Goal: Navigation & Orientation: Understand site structure

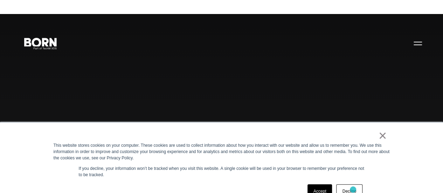
click at [353, 175] on p "If you decline, your information won’t be tracked when you visit this website. …" at bounding box center [222, 171] width 286 height 13
click at [385, 123] on div "× This website stores cookies on your computer. These cookies are used to colle…" at bounding box center [222, 165] width 350 height 85
click at [285, 30] on div "Combining creative, content, and commerce to drive change. Imagine, build, and …" at bounding box center [221, 124] width 443 height 193
click at [384, 121] on div "Combining creative, content, and commerce to drive change. Imagine, build, and …" at bounding box center [221, 124] width 443 height 193
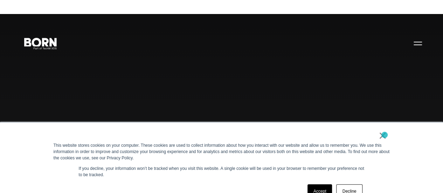
click at [384, 121] on div "Combining creative, content, and commerce to drive change. Imagine, build, and …" at bounding box center [221, 124] width 443 height 193
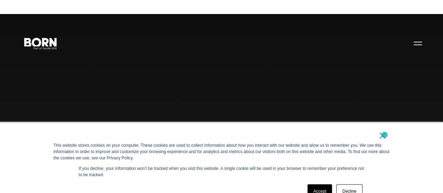
click at [384, 121] on div "Combining creative, content, and commerce to drive change. Imagine, build, and …" at bounding box center [221, 124] width 443 height 193
click at [317, 152] on div "This website stores cookies on your computer. These cookies are used to collect…" at bounding box center [222, 151] width 336 height 19
click at [314, 176] on p "If you decline, your information won’t be tracked when you visit this website. …" at bounding box center [222, 171] width 286 height 13
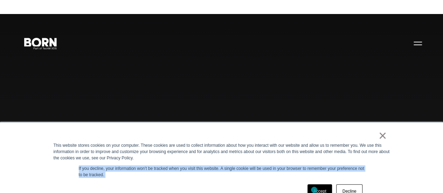
click at [314, 176] on p "If you decline, your information won’t be tracked when you visit this website. …" at bounding box center [222, 171] width 286 height 13
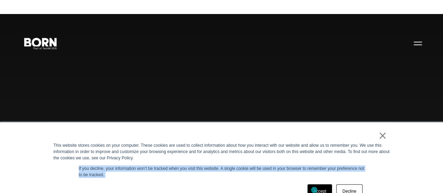
click at [314, 176] on p "If you decline, your information won’t be tracked when you visit this website. …" at bounding box center [222, 171] width 286 height 13
drag, startPoint x: 314, startPoint y: 176, endPoint x: 317, endPoint y: 178, distance: 4.3
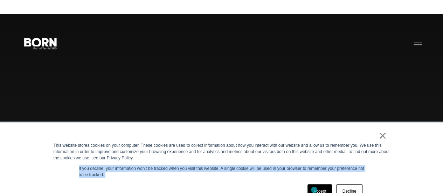
click at [317, 178] on div "× This website stores cookies on your computer. These cookies are used to colle…" at bounding box center [222, 165] width 350 height 85
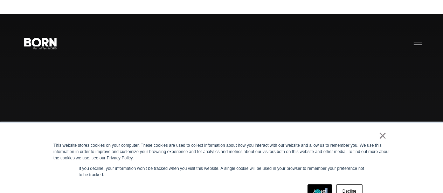
click at [317, 178] on div "× This website stores cookies on your computer. These cookies are used to colle…" at bounding box center [222, 165] width 350 height 85
click at [320, 178] on div "× This website stores cookies on your computer. These cookies are used to colle…" at bounding box center [222, 165] width 350 height 85
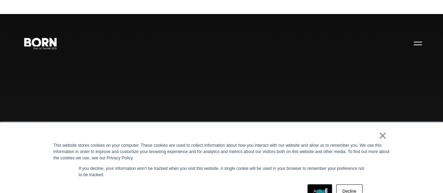
click at [320, 178] on div "× This website stores cookies on your computer. These cookies are used to colle…" at bounding box center [222, 165] width 350 height 85
click at [319, 176] on p "If you decline, your information won’t be tracked when you visit this website. …" at bounding box center [222, 171] width 286 height 13
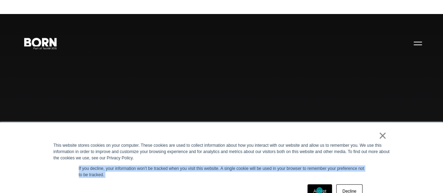
click at [319, 176] on p "If you decline, your information won’t be tracked when you visit this website. …" at bounding box center [222, 171] width 286 height 13
